Goal: Information Seeking & Learning: Learn about a topic

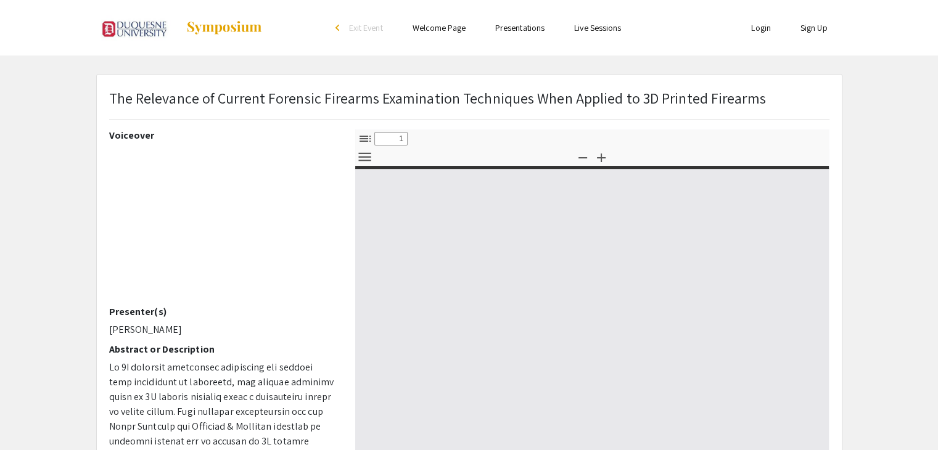
type input "0"
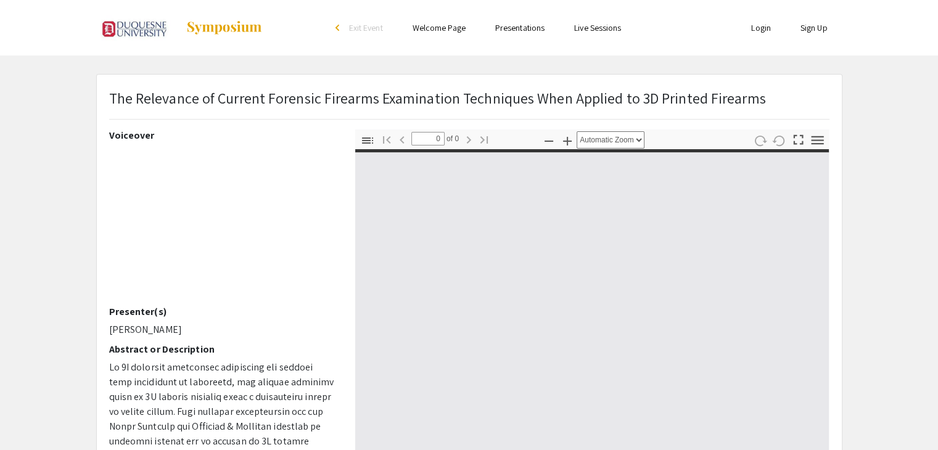
select select "custom"
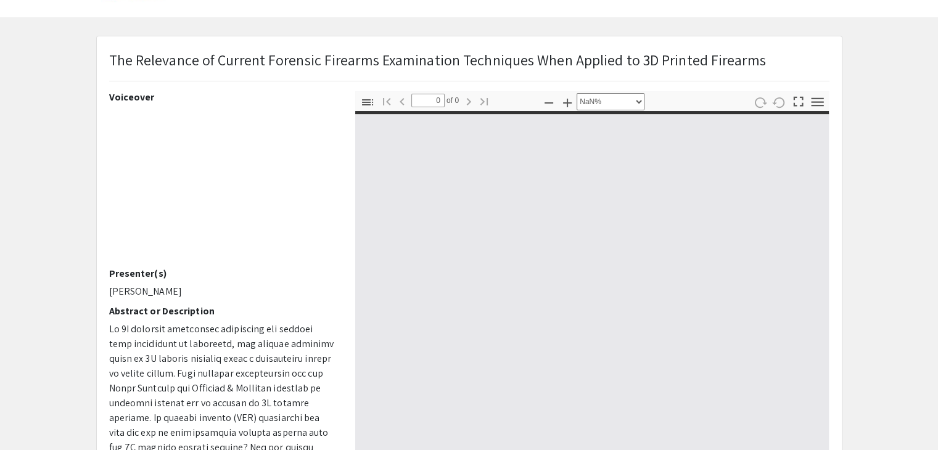
type input "1"
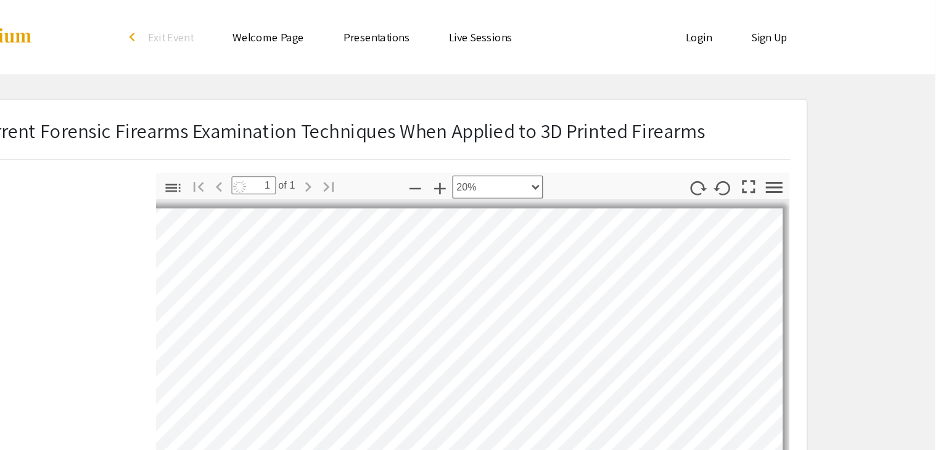
scroll to position [19, 0]
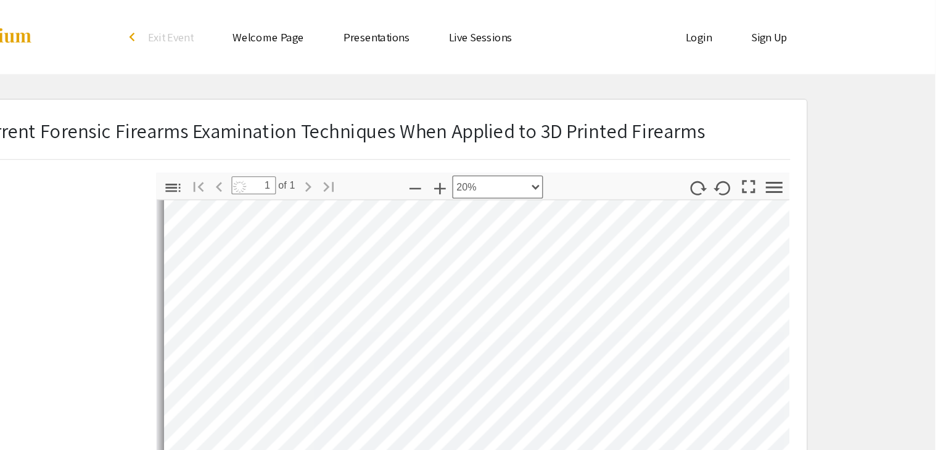
select select "custom"
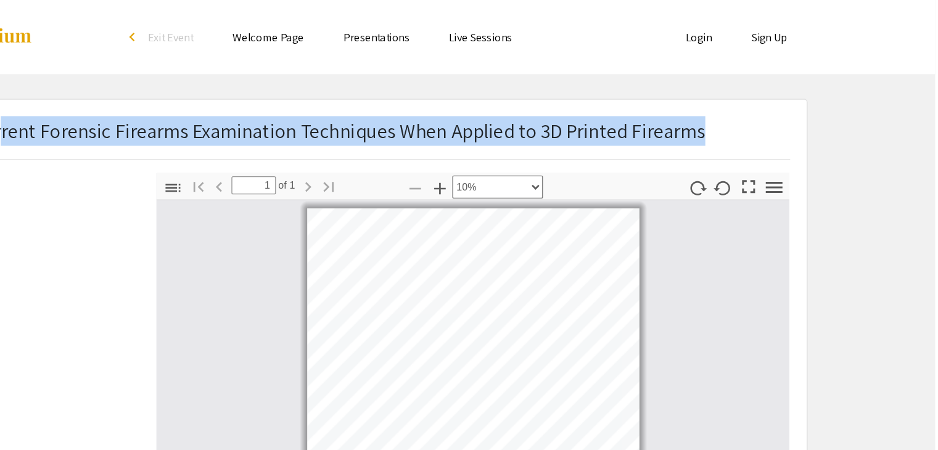
drag, startPoint x: 758, startPoint y: 101, endPoint x: 238, endPoint y: 104, distance: 520.2
click at [238, 104] on p "The Relevance of Current Forensic Firearms Examination Techniques When Applied …" at bounding box center [437, 98] width 657 height 22
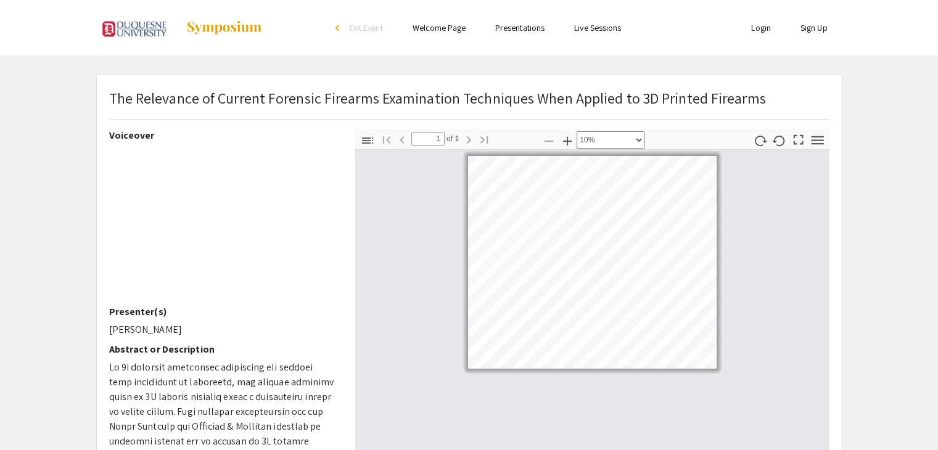
click at [116, 114] on div "The Relevance of Current Forensic Firearms Examination Techniques When Applied …" at bounding box center [437, 103] width 657 height 32
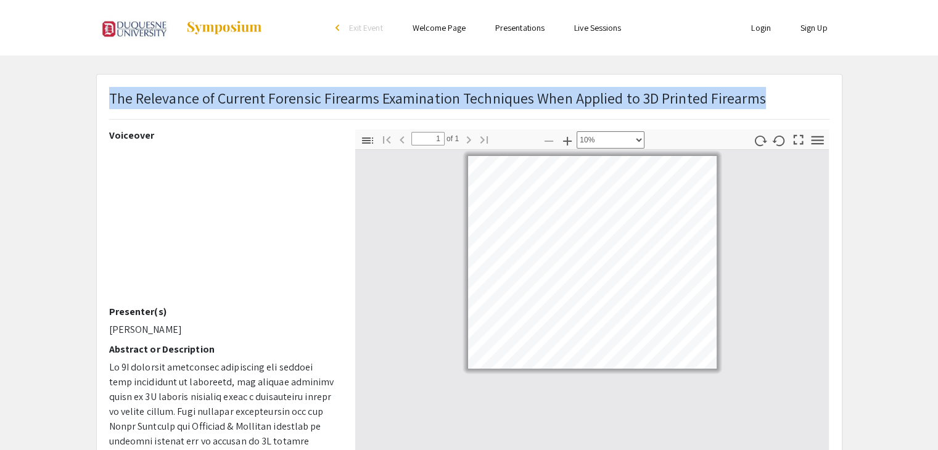
drag, startPoint x: 112, startPoint y: 97, endPoint x: 796, endPoint y: 106, distance: 684.3
click at [796, 106] on div "The Relevance of Current Forensic Firearms Examination Techniques When Applied …" at bounding box center [469, 108] width 739 height 43
copy p "The Relevance of Current Forensic Firearms Examination Techniques When Applied …"
